Goal: Transaction & Acquisition: Purchase product/service

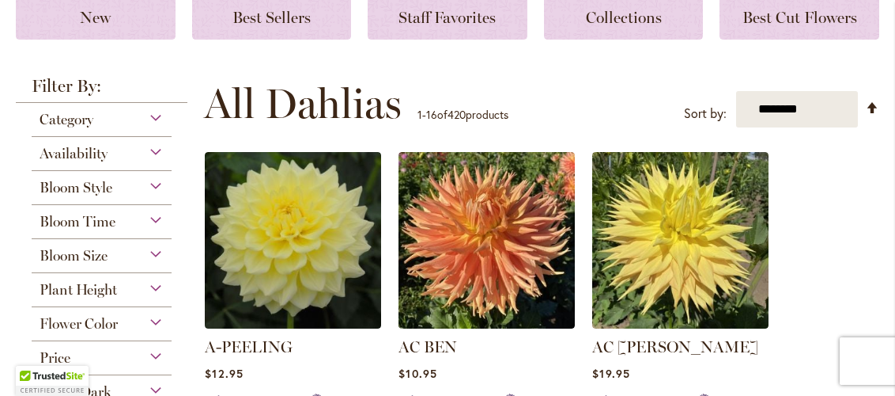
scroll to position [271, 0]
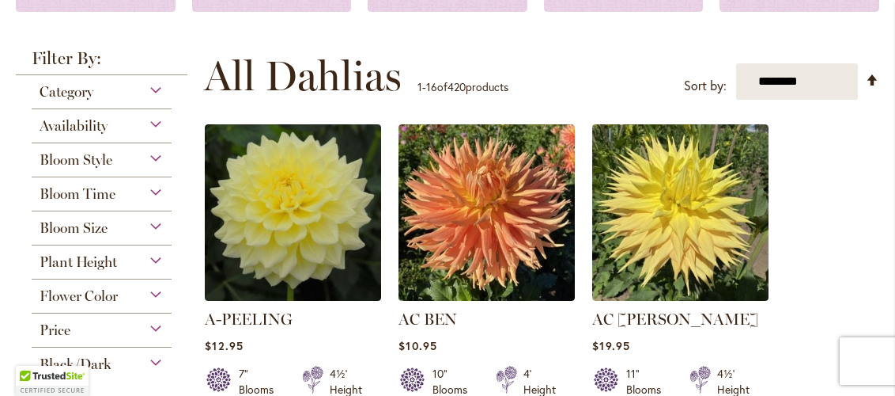
click at [150, 270] on div "Plant Height" at bounding box center [102, 257] width 140 height 25
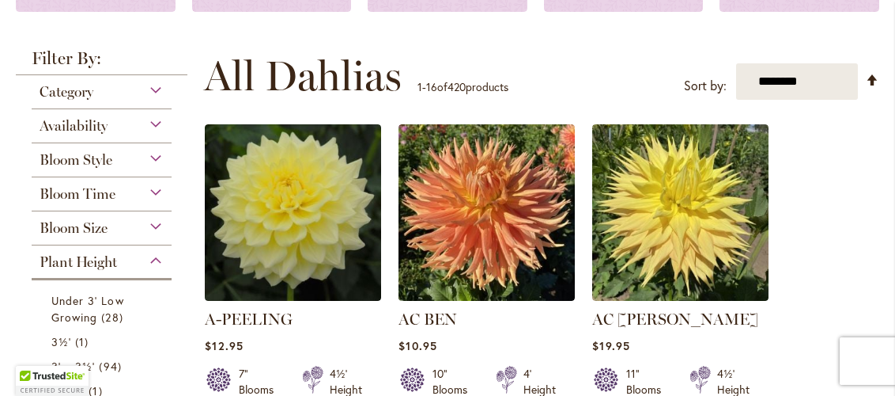
scroll to position [530, 0]
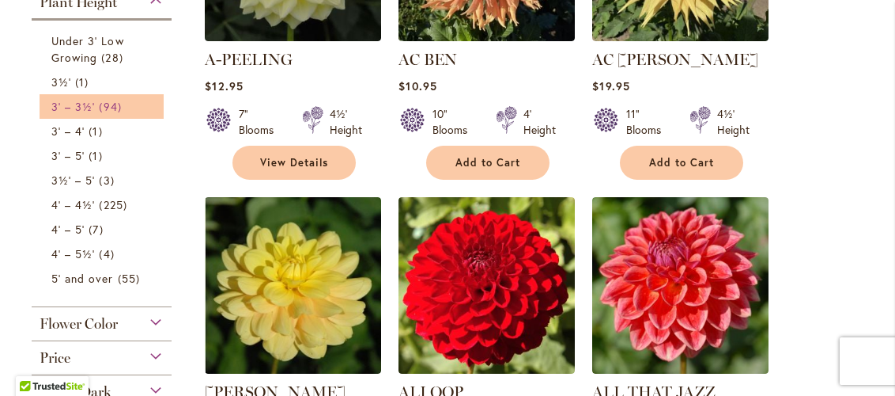
click at [114, 115] on span "94 items" at bounding box center [112, 106] width 26 height 17
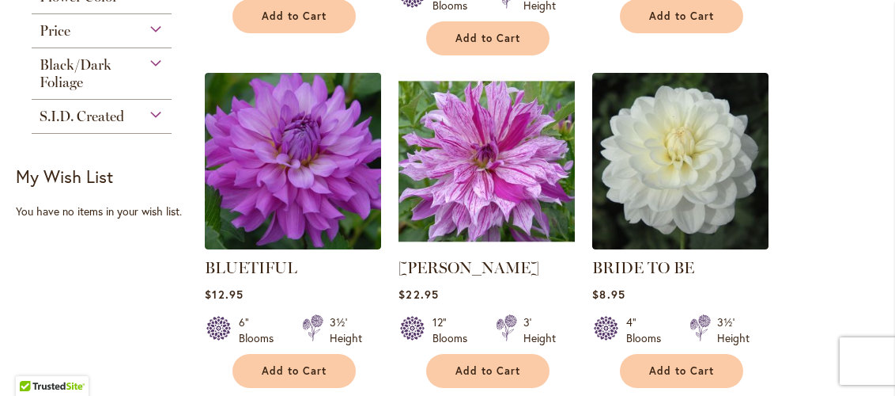
scroll to position [581, 0]
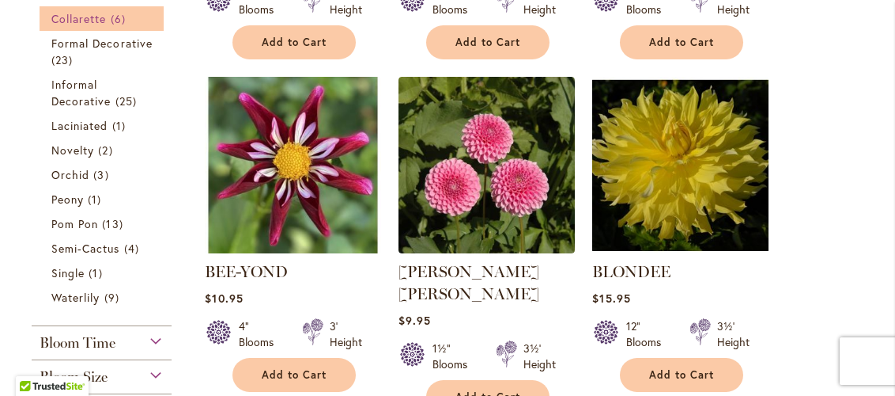
click at [107, 26] on span "Collarette" at bounding box center [78, 18] width 55 height 15
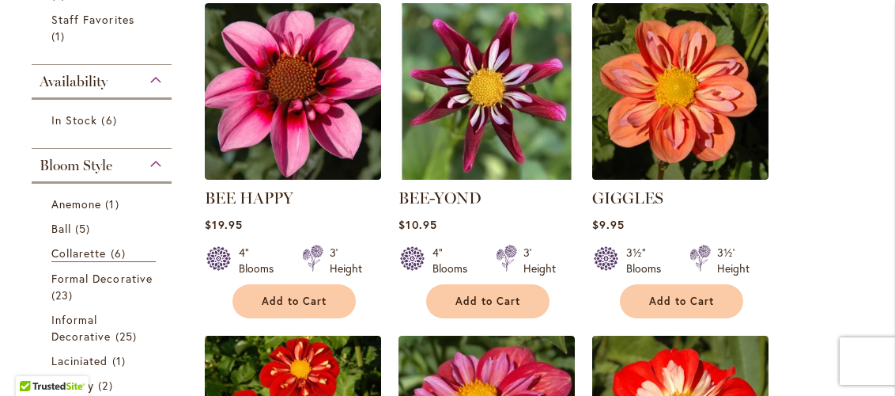
scroll to position [359, 0]
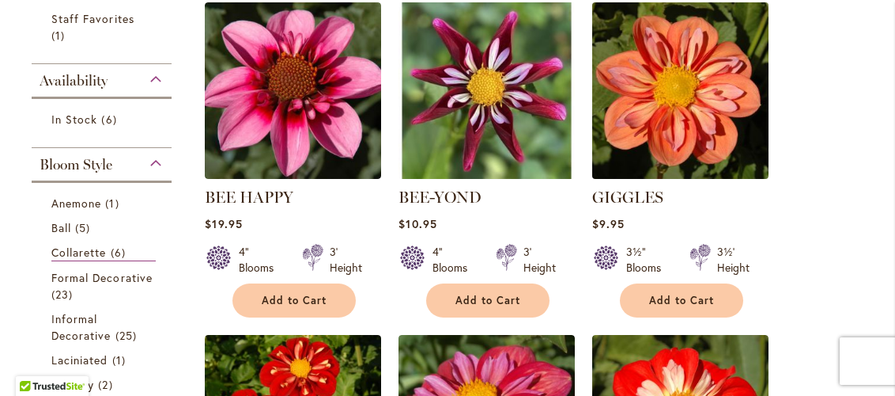
click at [717, 160] on img at bounding box center [681, 90] width 185 height 185
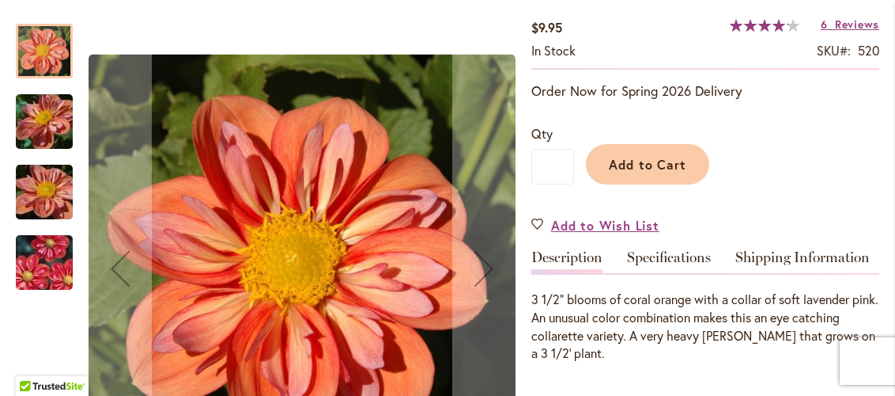
scroll to position [263, 0]
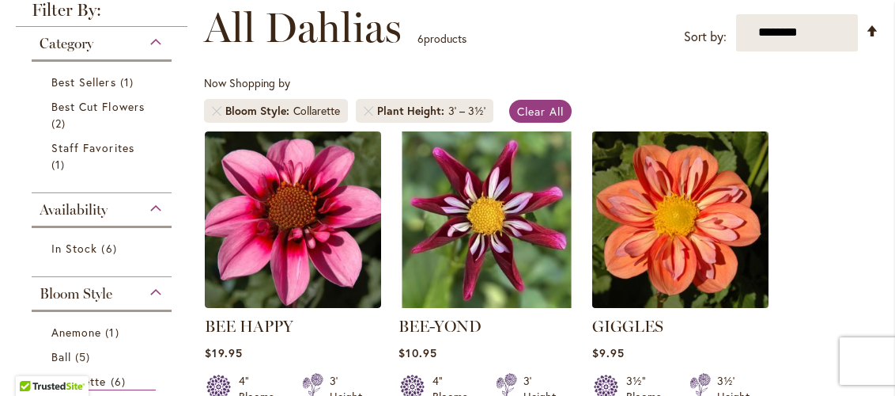
scroll to position [278, 0]
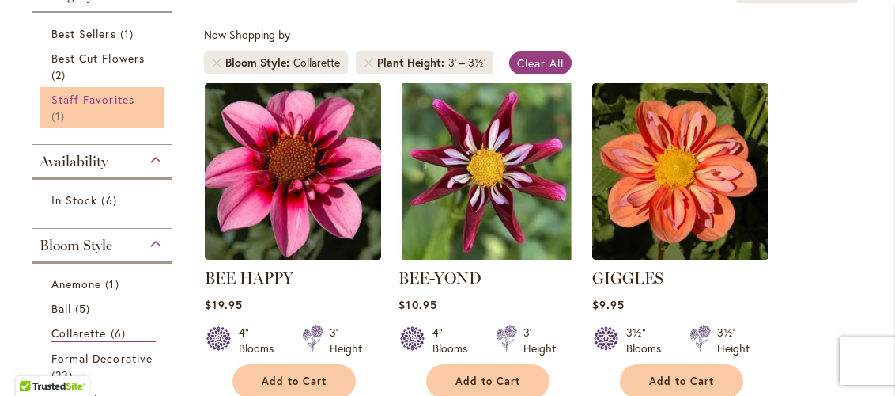
click at [134, 107] on span "Staff Favorites" at bounding box center [92, 99] width 83 height 15
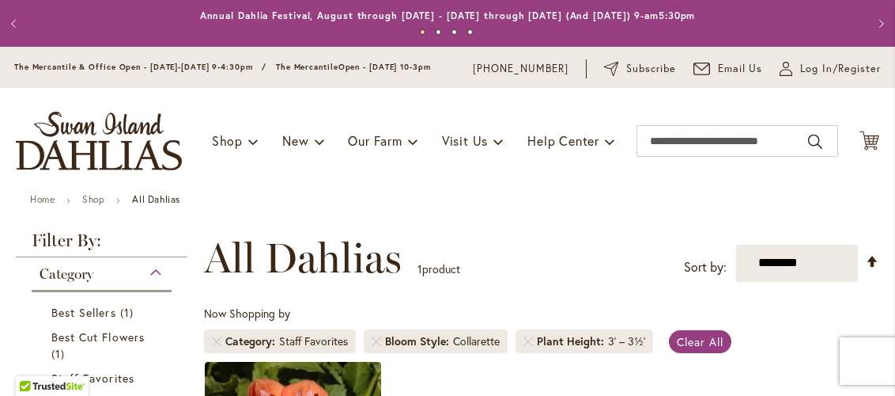
scroll to position [255, 0]
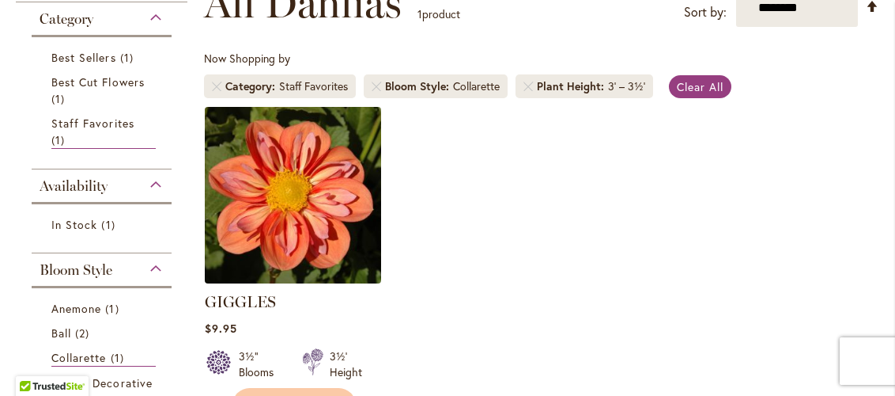
click at [284, 233] on img at bounding box center [293, 194] width 185 height 185
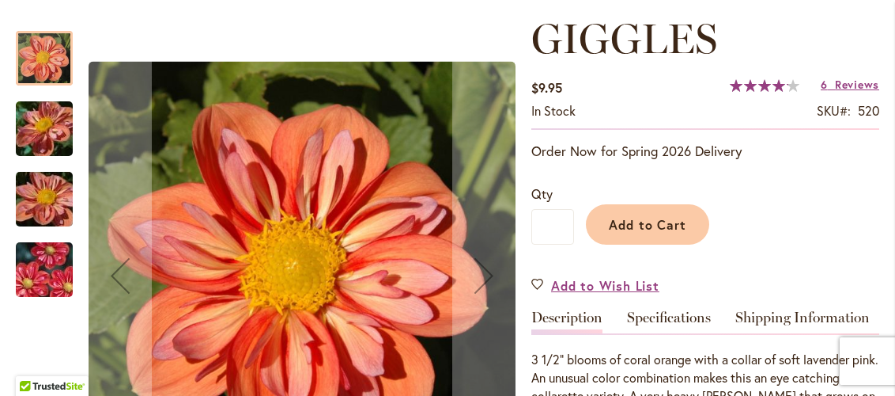
scroll to position [152, 0]
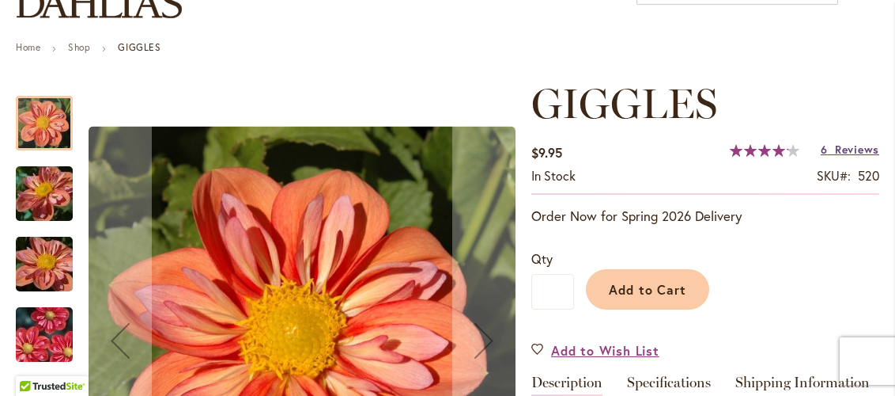
click at [838, 157] on span "Reviews" at bounding box center [857, 149] width 44 height 15
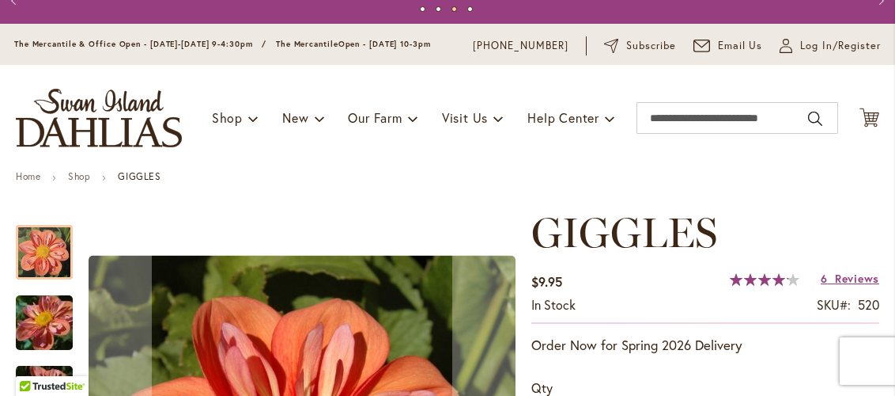
scroll to position [0, 0]
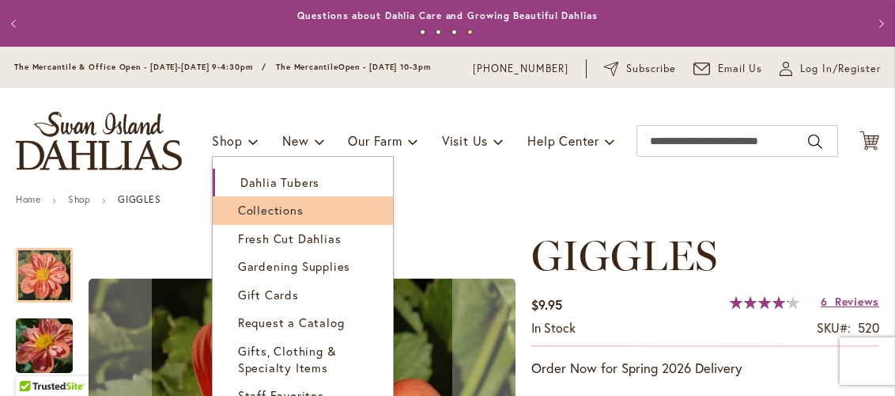
click at [252, 218] on span "Collections" at bounding box center [271, 210] width 66 height 16
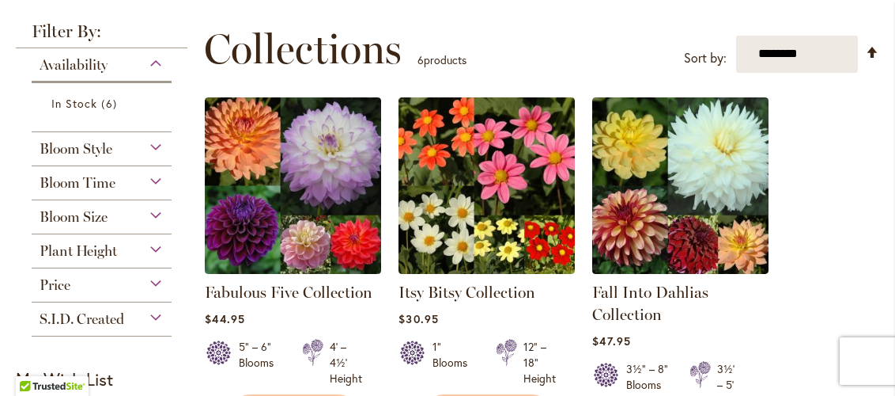
scroll to position [215, 0]
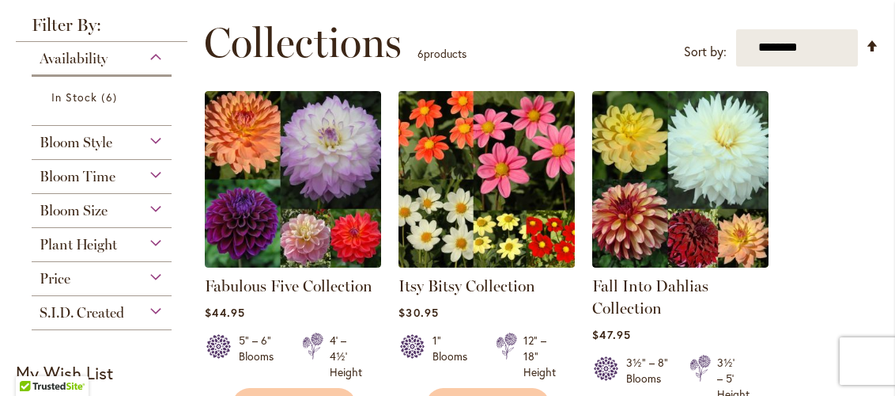
click at [528, 257] on img at bounding box center [487, 178] width 185 height 185
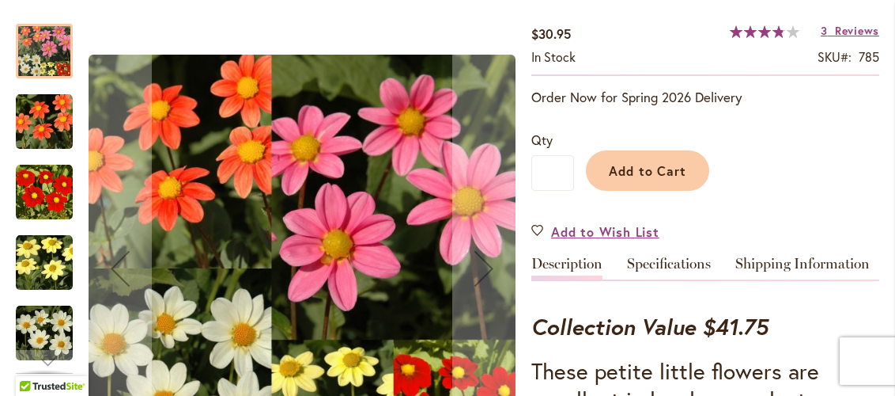
scroll to position [187, 0]
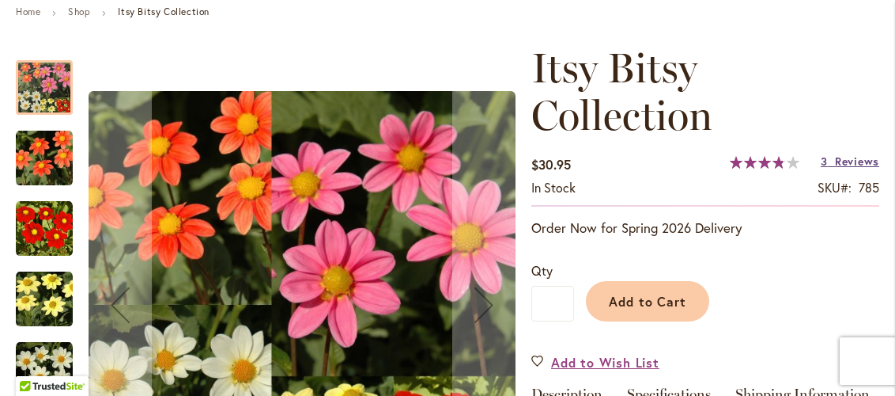
click at [831, 168] on link "3 Reviews" at bounding box center [850, 160] width 59 height 15
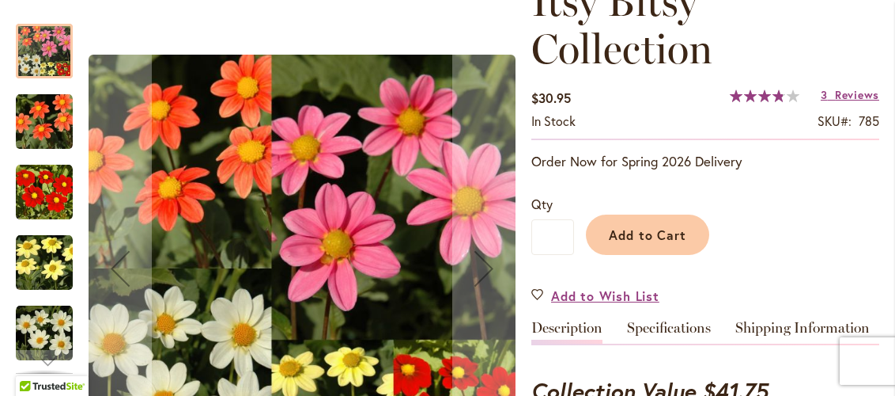
scroll to position [0, 0]
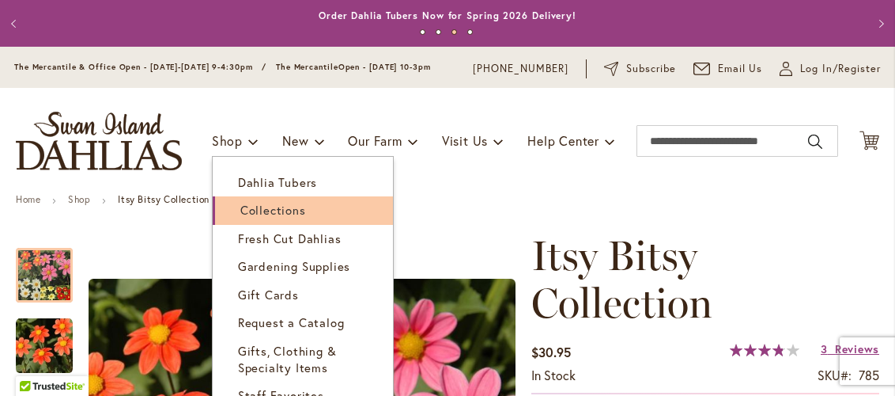
click at [240, 218] on span "Collections" at bounding box center [273, 210] width 66 height 16
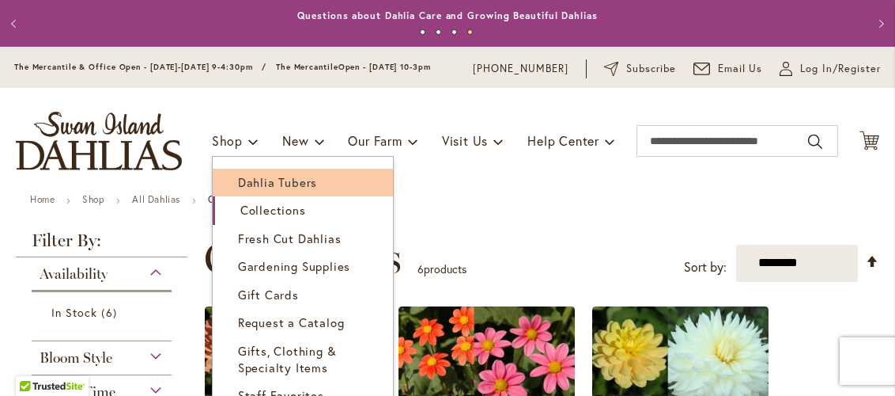
click at [238, 190] on span "Dahlia Tubers" at bounding box center [277, 182] width 79 height 16
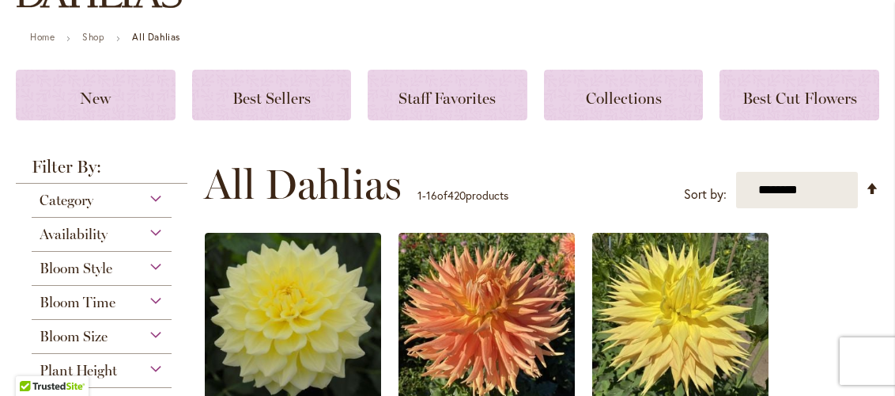
scroll to position [180, 0]
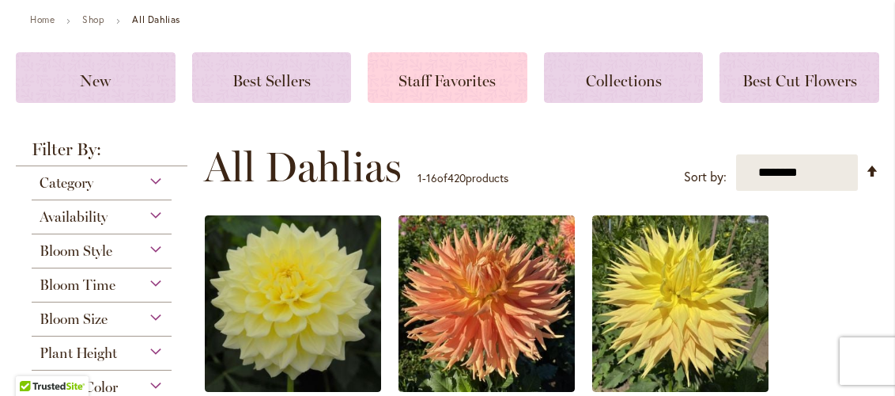
click at [447, 103] on div "Staff Favorites" at bounding box center [448, 77] width 160 height 51
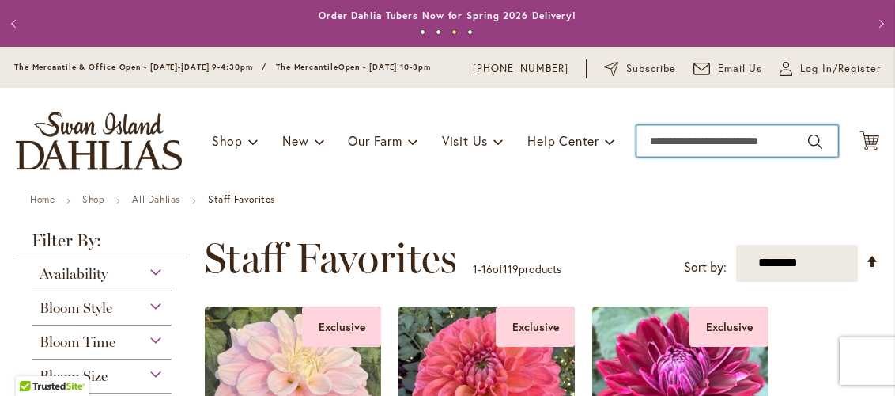
click at [748, 157] on input "Search" at bounding box center [738, 141] width 202 height 32
type input "*********"
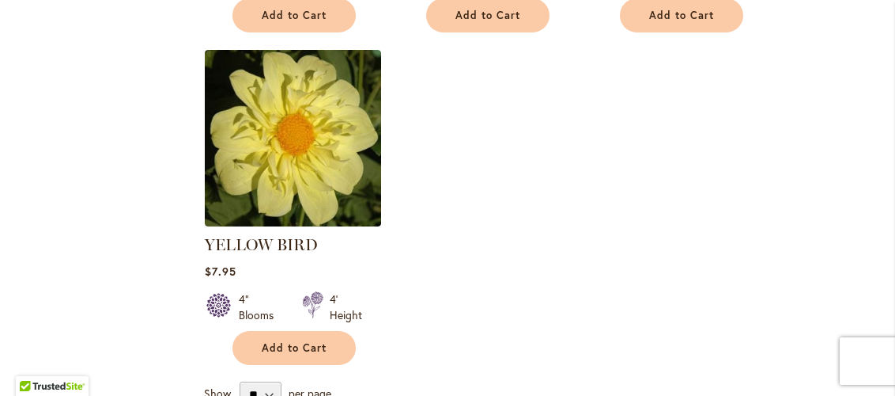
scroll to position [1995, 0]
